Goal: Check status: Check status

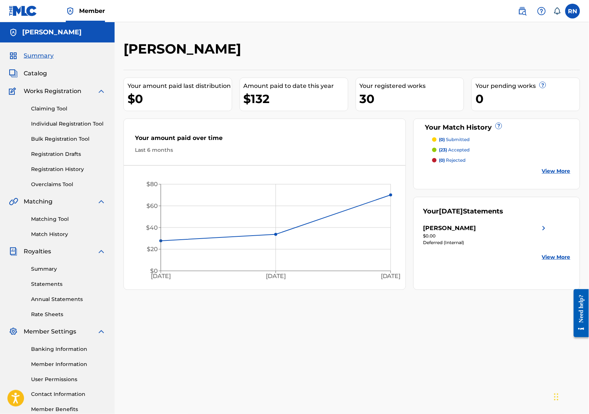
click at [411, 351] on div "[PERSON_NAME] Your amount paid last distribution $0 Amount paid to date this ye…" at bounding box center [352, 232] width 474 height 382
click at [43, 220] on link "Matching Tool" at bounding box center [68, 219] width 75 height 8
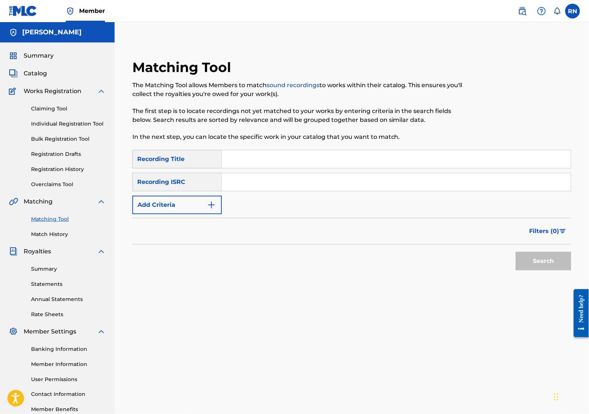
click at [53, 105] on link "Claiming Tool" at bounding box center [68, 109] width 75 height 8
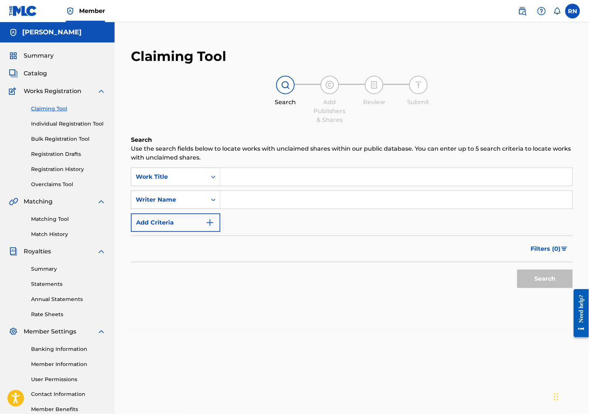
click at [52, 124] on link "Individual Registration Tool" at bounding box center [68, 124] width 75 height 8
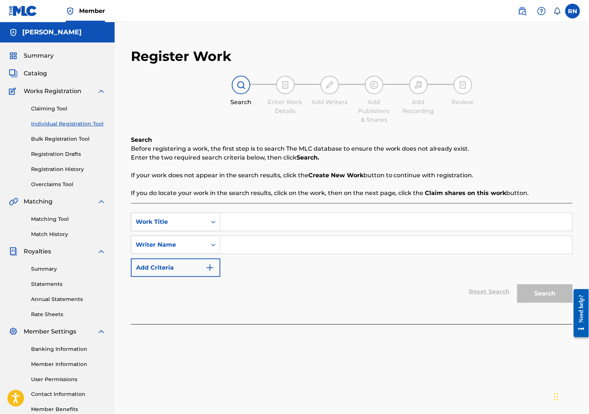
click at [61, 169] on link "Registration History" at bounding box center [68, 170] width 75 height 8
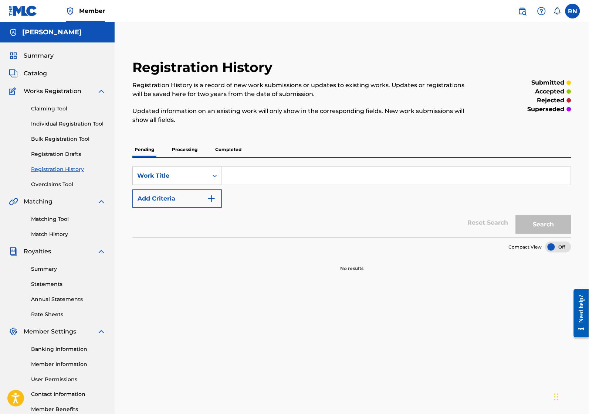
click at [187, 152] on p "Processing" at bounding box center [185, 150] width 30 height 16
click at [227, 151] on p "Completed" at bounding box center [228, 150] width 31 height 16
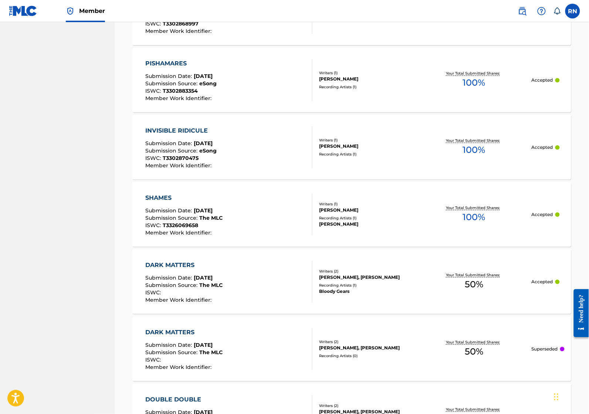
scroll to position [628, 0]
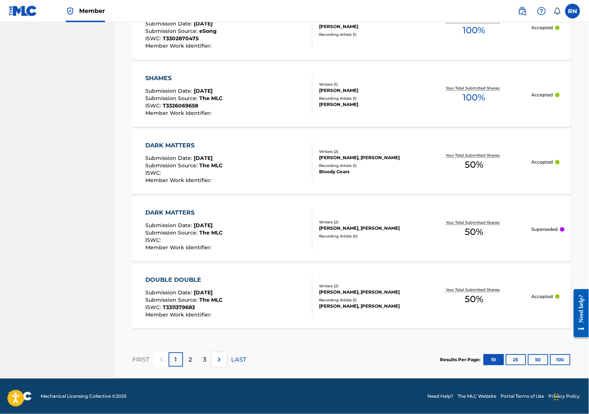
click at [561, 361] on button "100" at bounding box center [560, 359] width 20 height 11
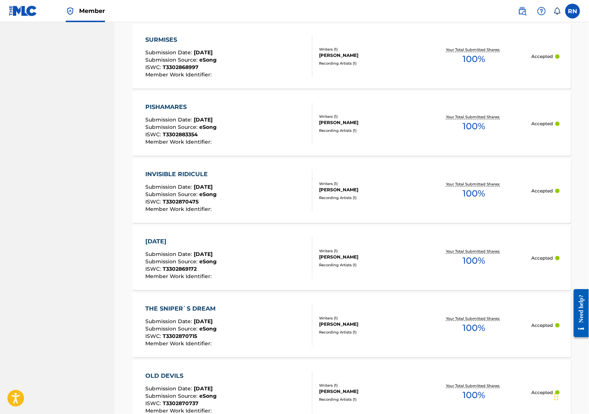
scroll to position [813, 0]
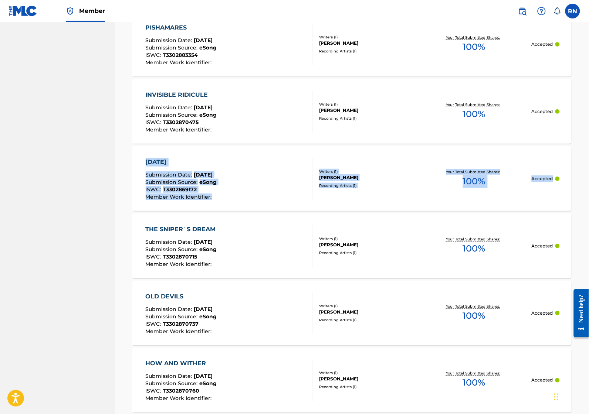
drag, startPoint x: 586, startPoint y: 100, endPoint x: 590, endPoint y: 211, distance: 110.5
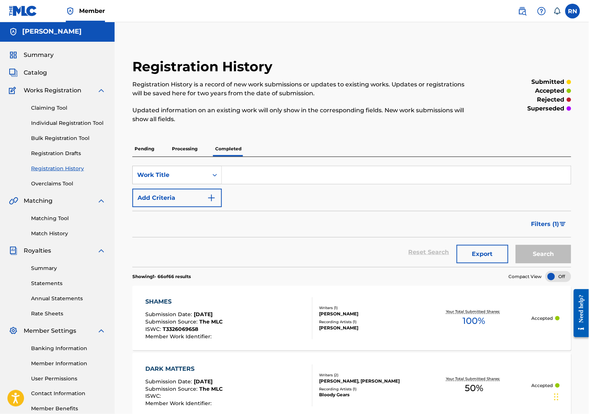
scroll to position [0, 0]
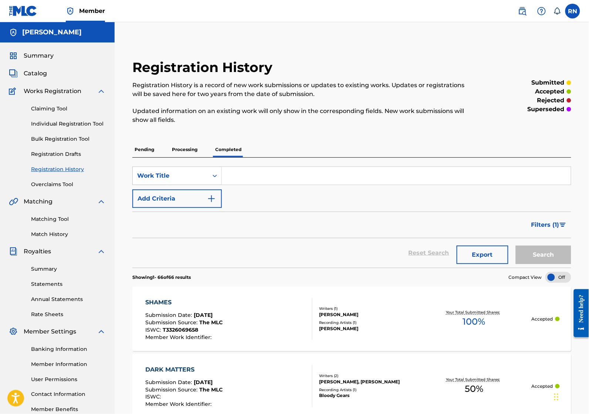
click at [185, 148] on p "Processing" at bounding box center [185, 150] width 30 height 16
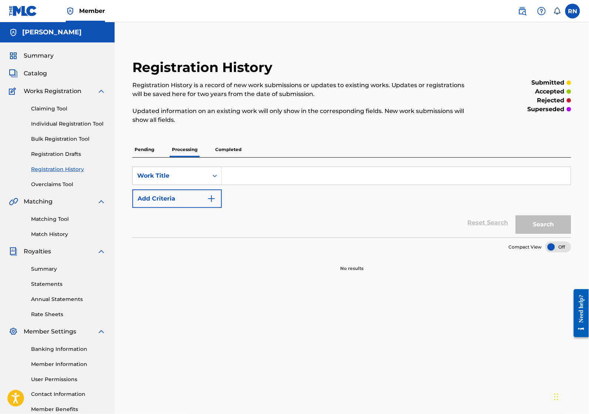
click at [139, 150] on p "Pending" at bounding box center [144, 150] width 24 height 16
click at [58, 109] on link "Claiming Tool" at bounding box center [68, 109] width 75 height 8
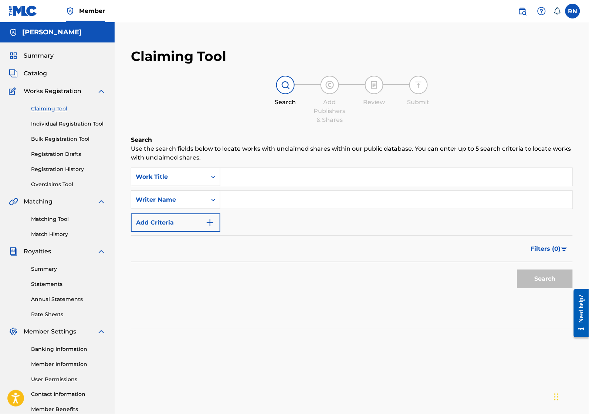
click at [241, 181] on input "Search Form" at bounding box center [396, 177] width 352 height 18
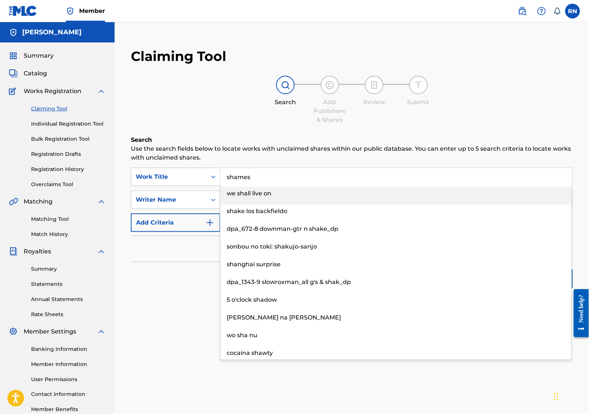
type input "shames"
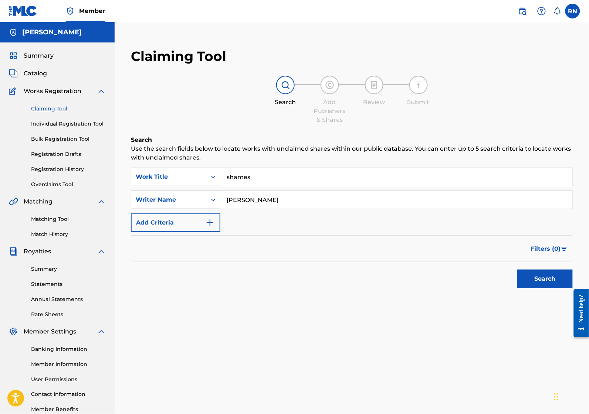
type input "[PERSON_NAME]"
click at [545, 280] on button "Search" at bounding box center [544, 279] width 55 height 18
